Goal: Obtain resource: Obtain resource

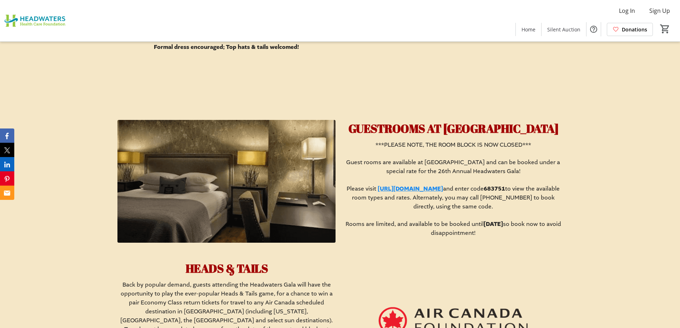
scroll to position [607, 0]
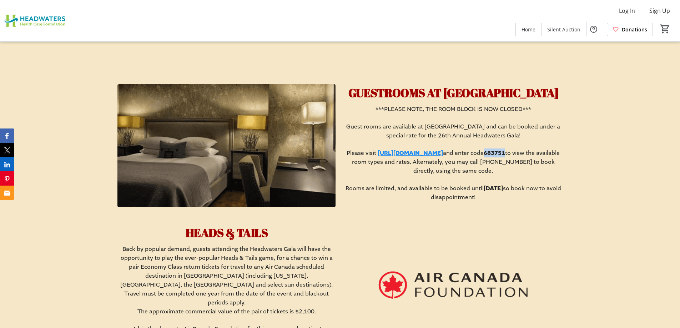
drag, startPoint x: 360, startPoint y: 172, endPoint x: 380, endPoint y: 173, distance: 20.0
click at [484, 157] on strong "683751" at bounding box center [494, 153] width 21 height 8
copy strong "683751"
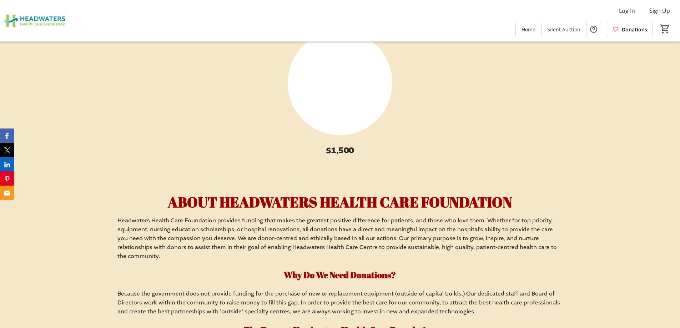
scroll to position [3849, 0]
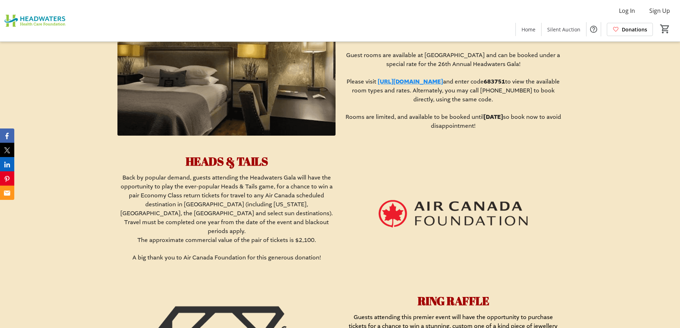
scroll to position [642, 0]
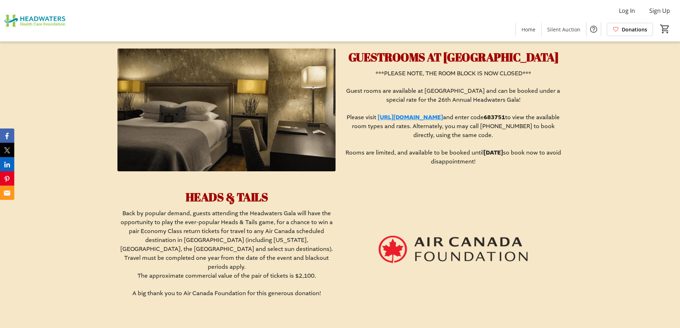
click at [432, 121] on link "[URL][DOMAIN_NAME]" at bounding box center [410, 118] width 65 height 8
